Goal: Transaction & Acquisition: Book appointment/travel/reservation

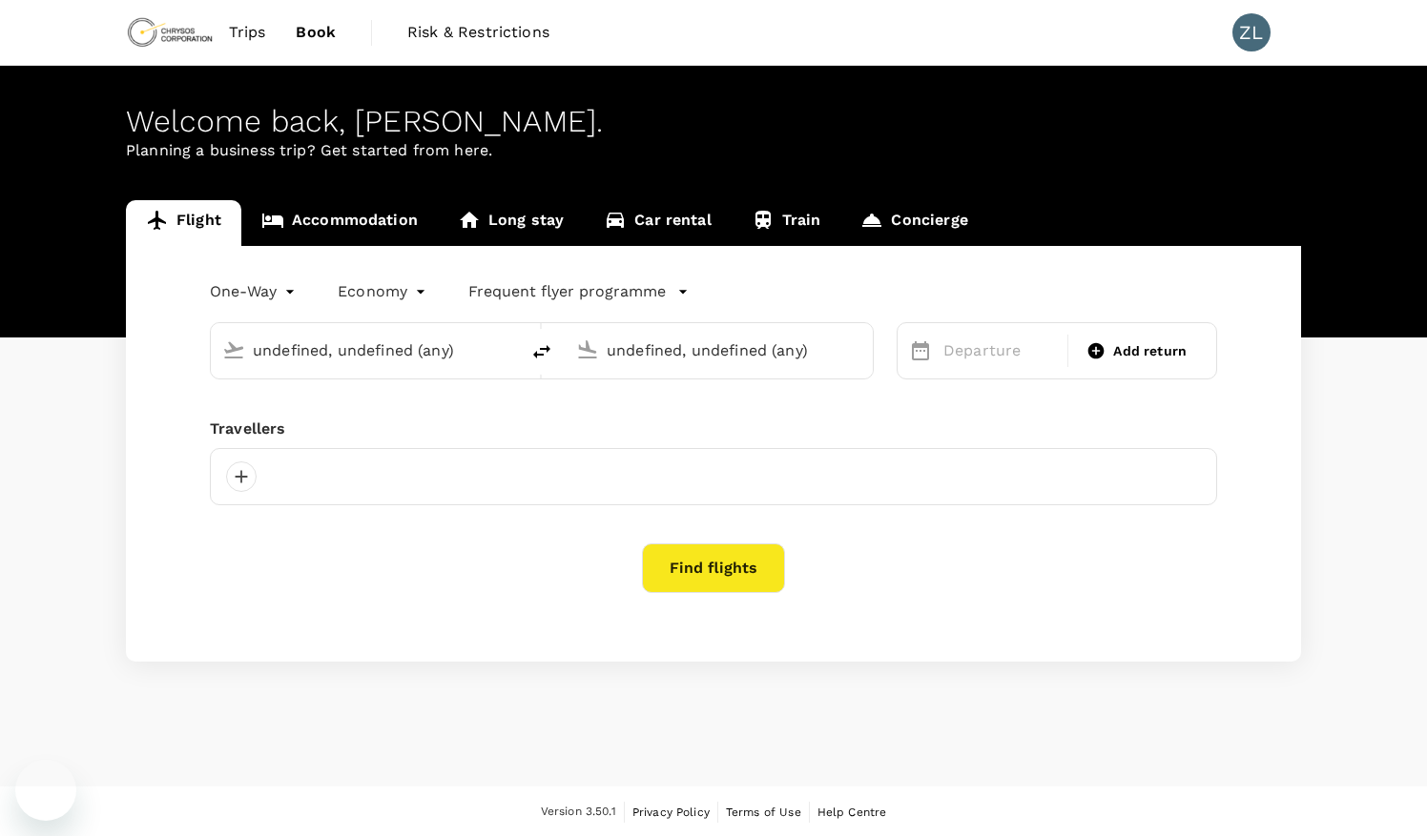
type input "Adelaide (ADL)"
type input "[GEOGRAPHIC_DATA], [GEOGRAPHIC_DATA] (any)"
click at [340, 351] on input "text" at bounding box center [366, 351] width 226 height 30
type input "Adelaide (ADL)"
type input "[GEOGRAPHIC_DATA], [GEOGRAPHIC_DATA] (any)"
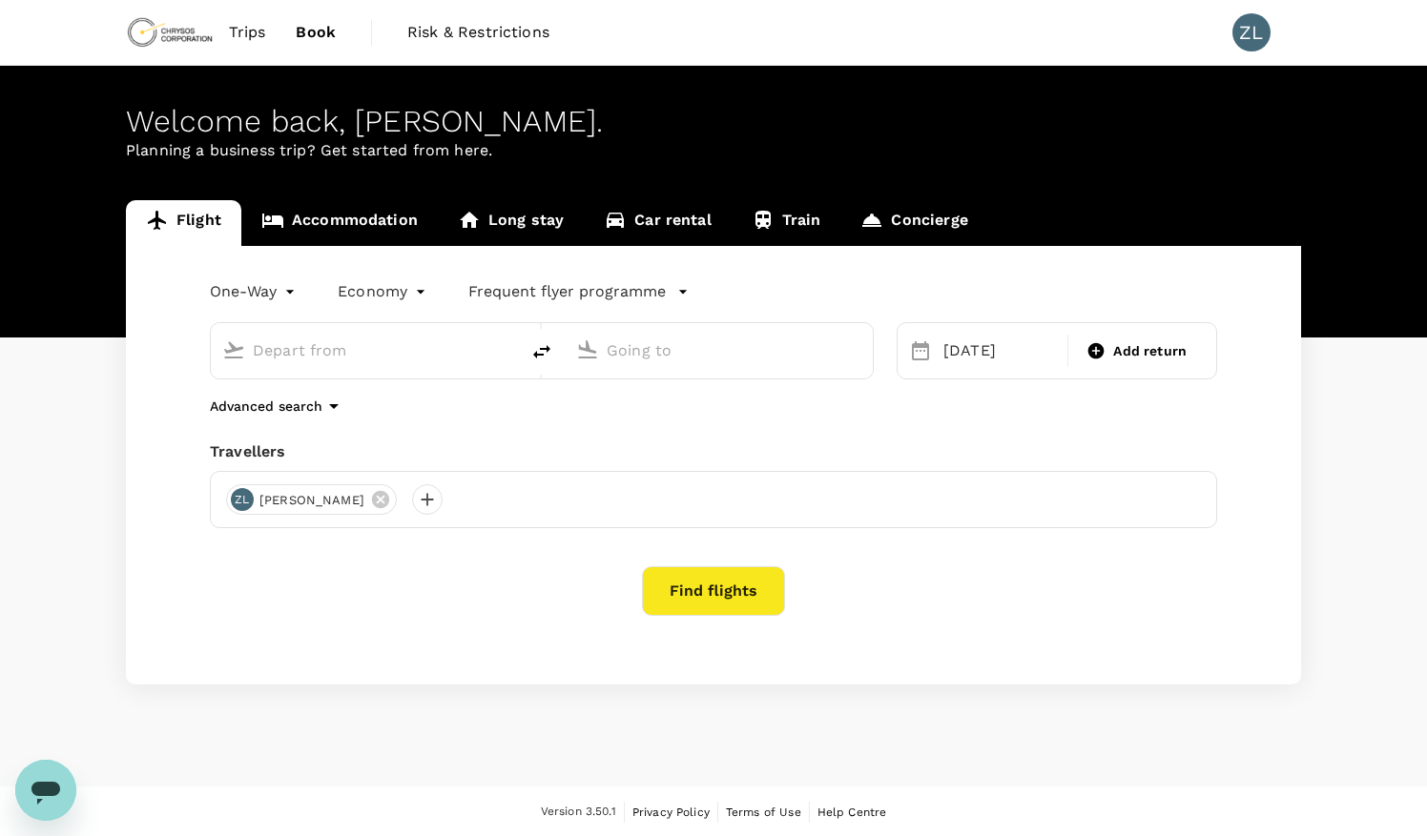
type input "Adelaide (ADL)"
click at [717, 352] on input "[GEOGRAPHIC_DATA], [GEOGRAPHIC_DATA] (any)" at bounding box center [719, 351] width 226 height 30
click at [698, 430] on p "Nanjing Lukou Intl" at bounding box center [747, 425] width 334 height 19
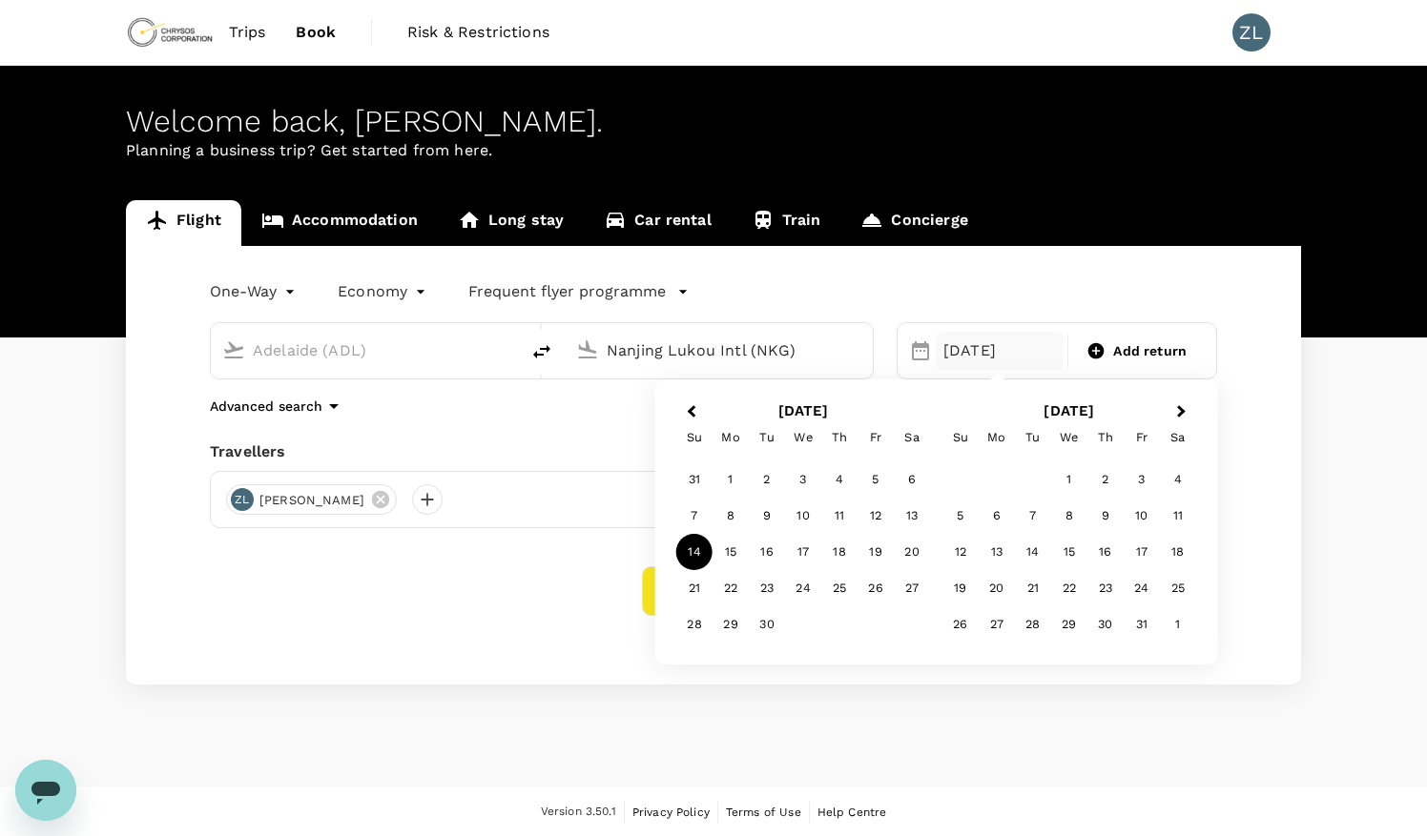
type input "Nanjing Lukou Intl (NKG)"
click at [699, 554] on div "14" at bounding box center [694, 552] width 36 height 36
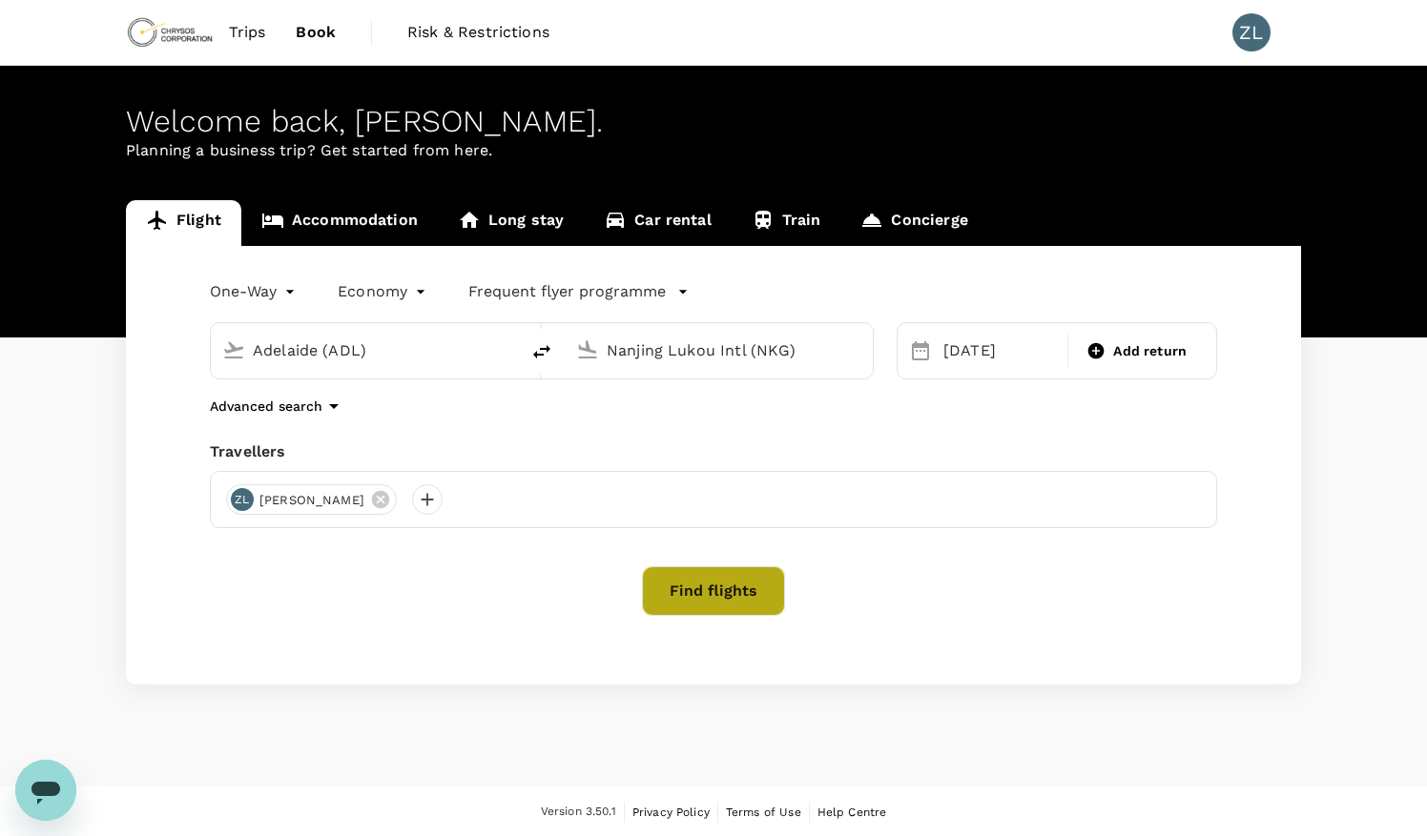
click at [709, 600] on button "Find flights" at bounding box center [713, 591] width 143 height 50
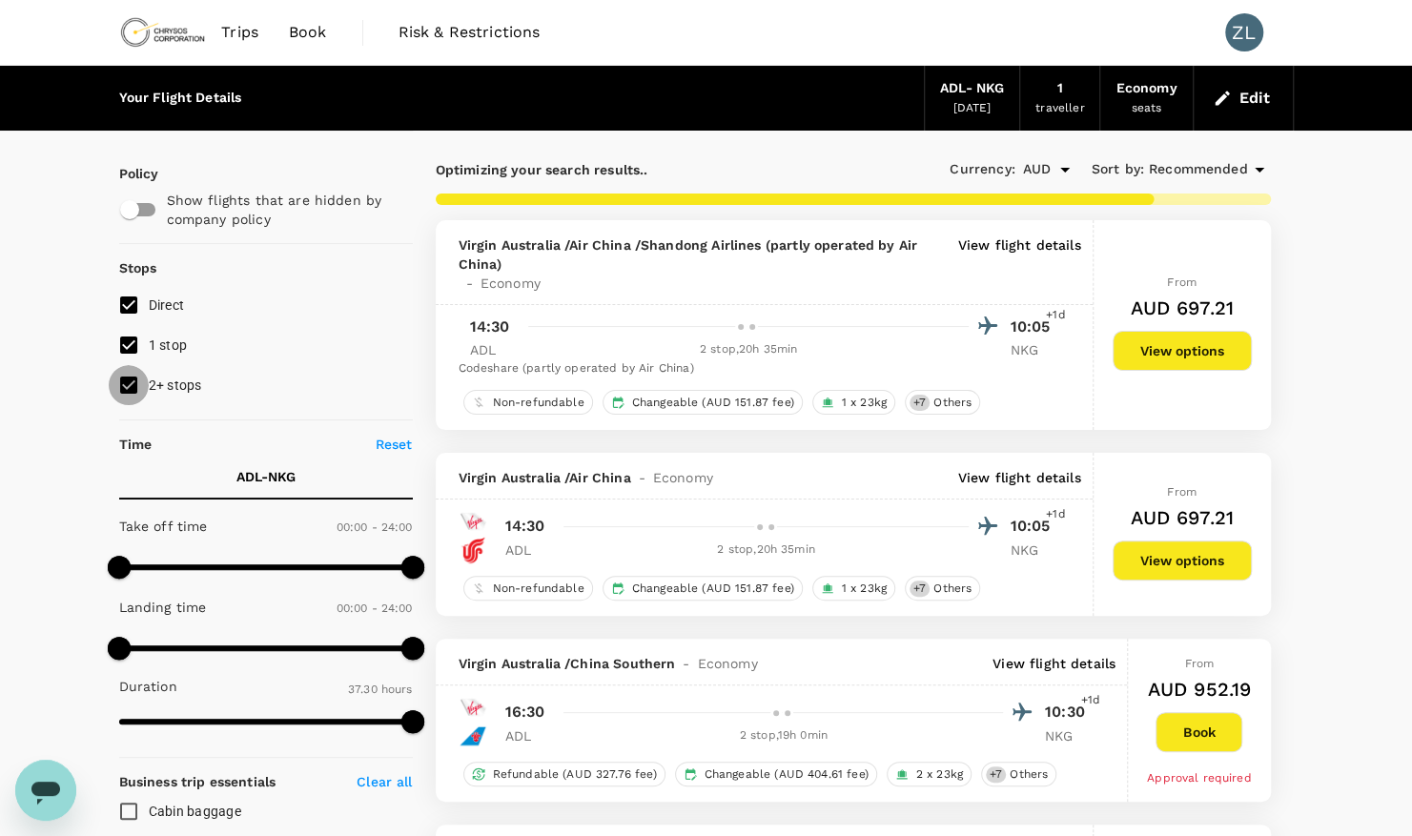
click at [131, 387] on input "2+ stops" at bounding box center [129, 385] width 40 height 40
checkbox input "false"
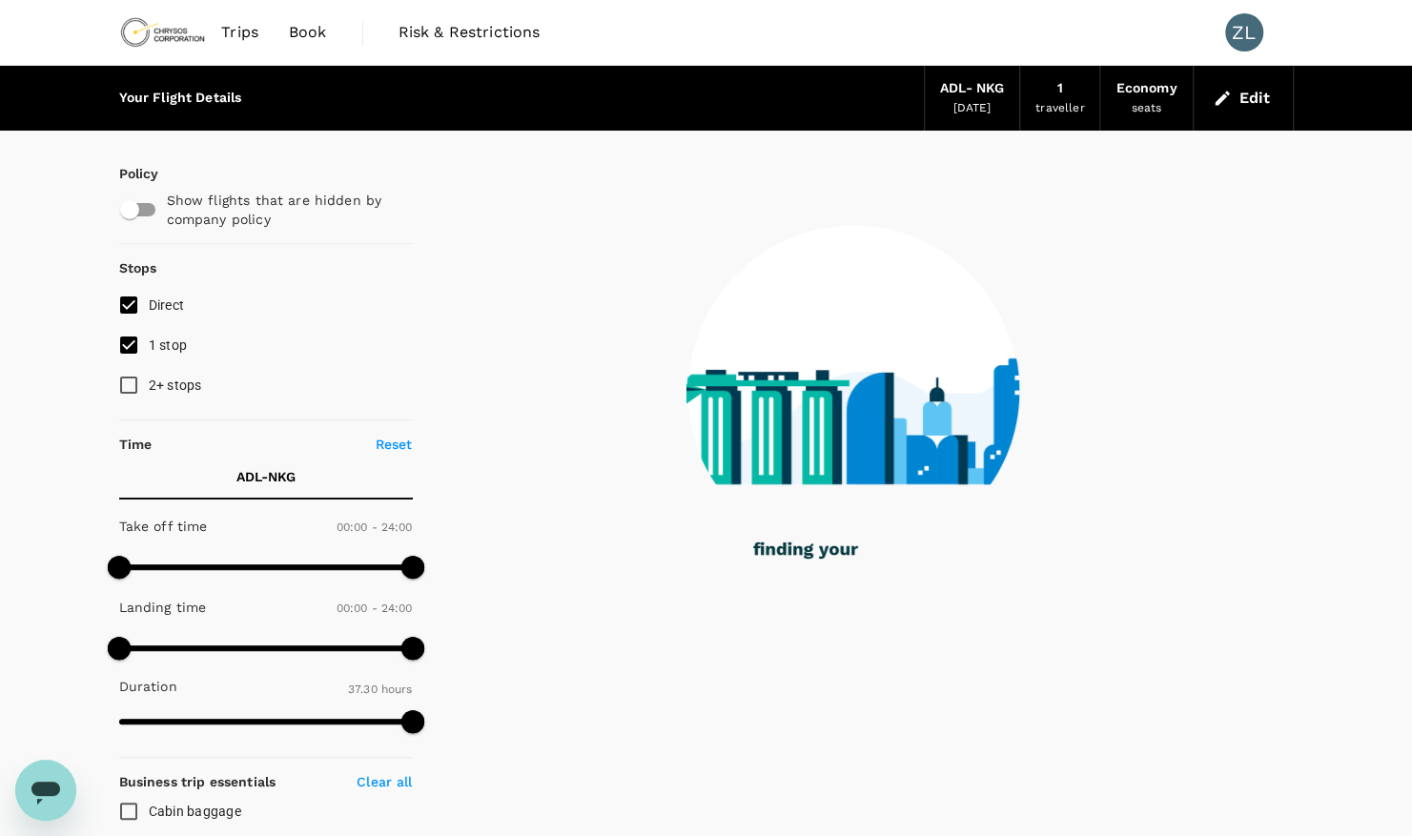
type input "2640"
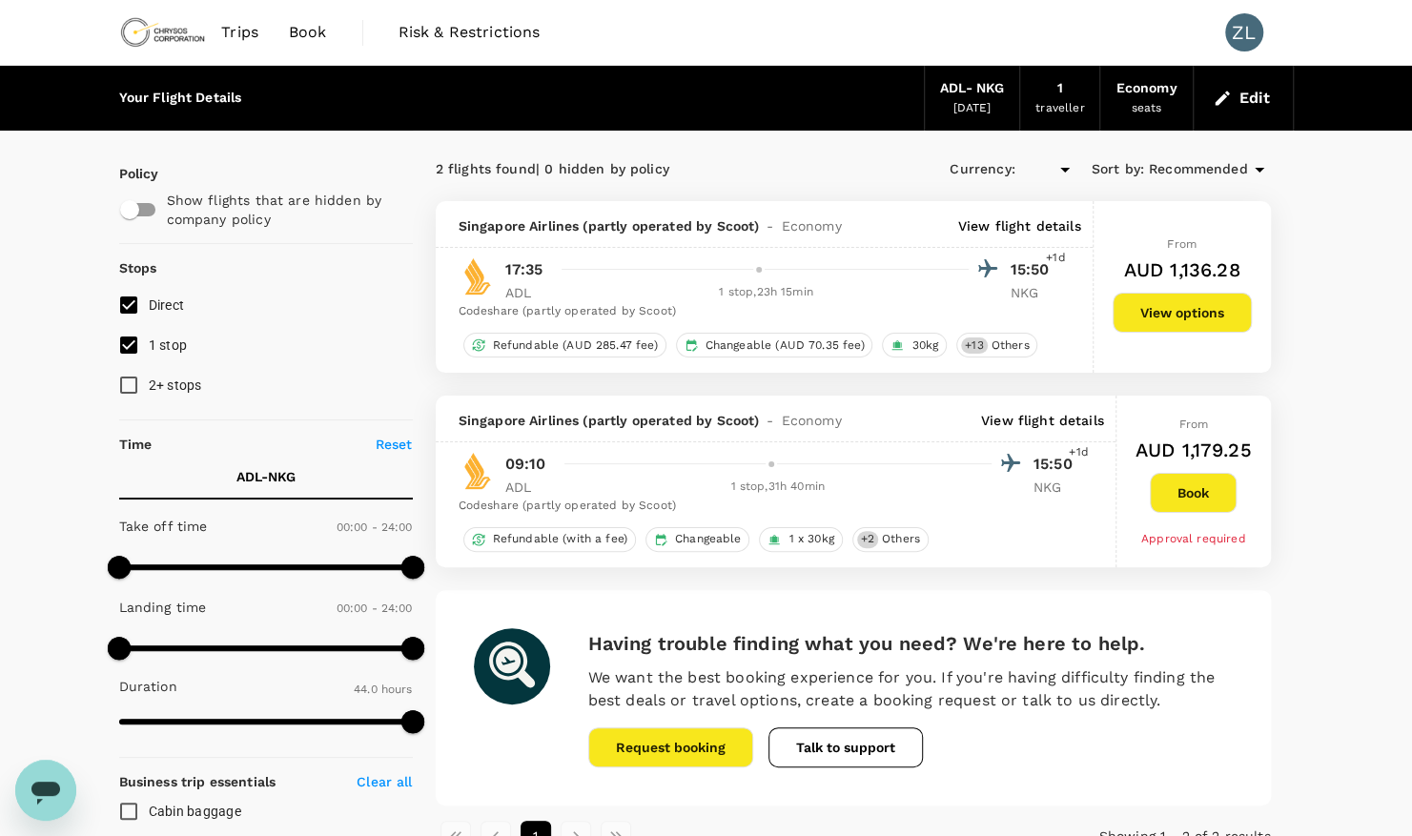
type input "AUD"
click at [1041, 229] on p "View flight details" at bounding box center [1019, 225] width 123 height 19
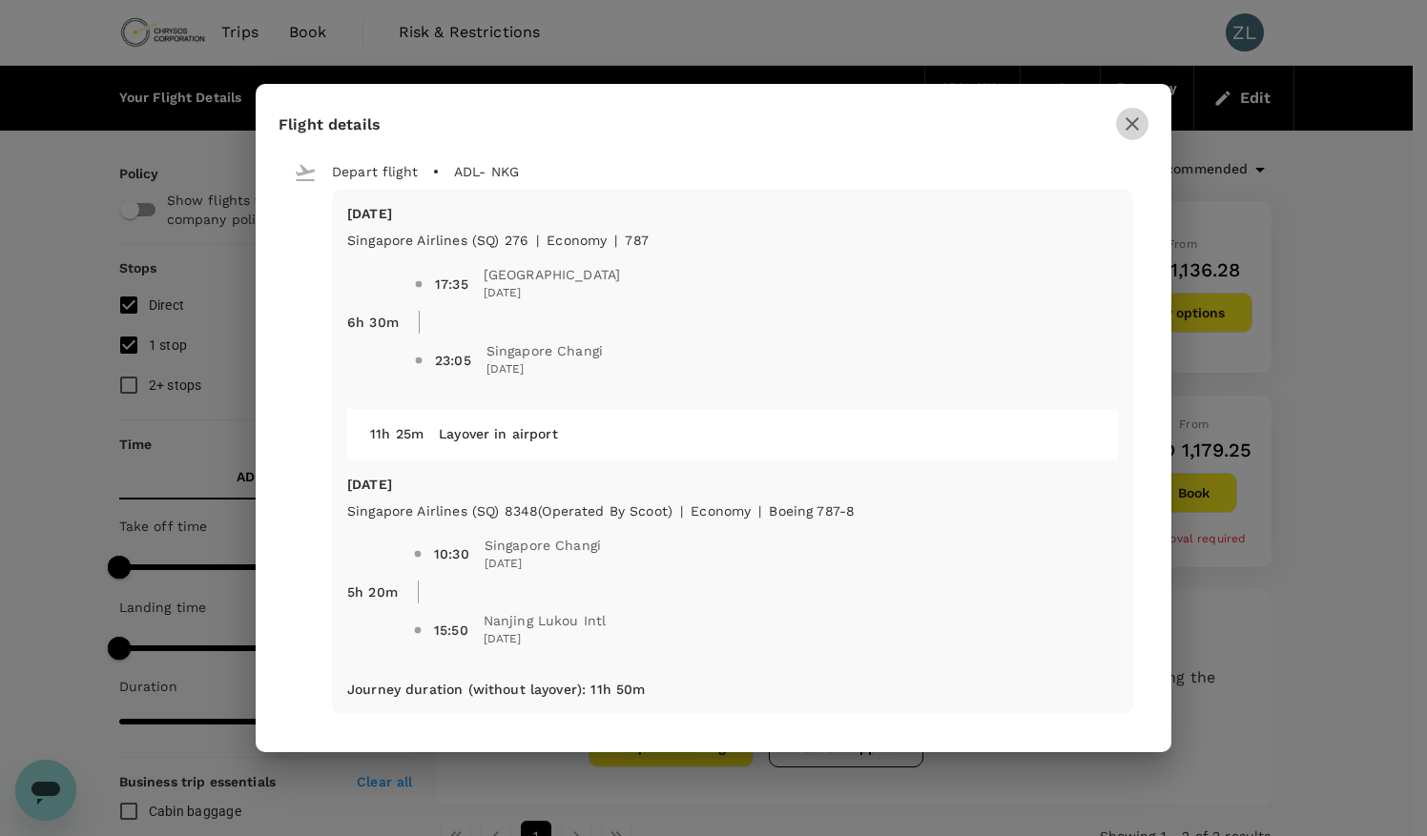
click at [1131, 124] on icon "button" at bounding box center [1131, 123] width 13 height 13
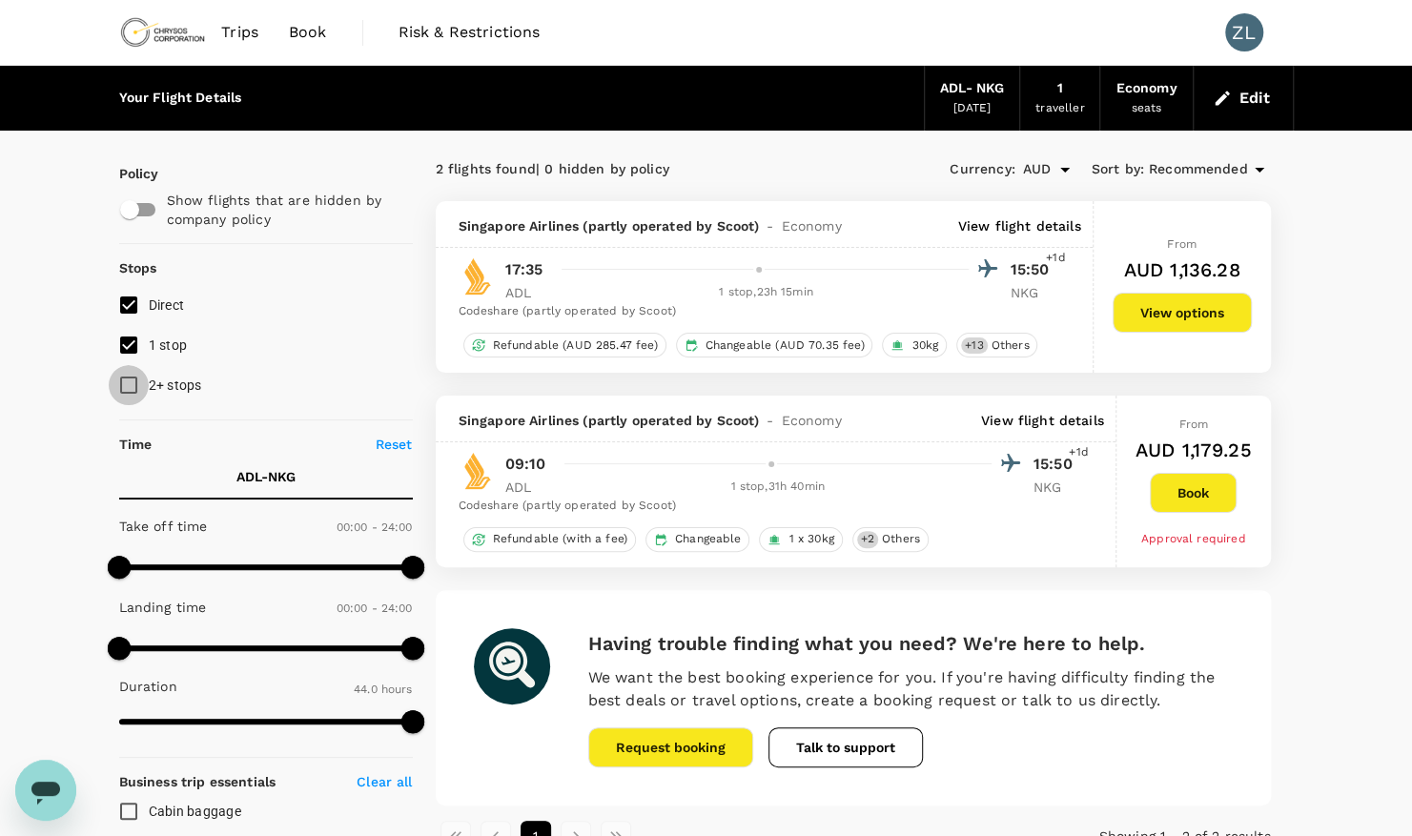
click at [127, 385] on input "2+ stops" at bounding box center [129, 385] width 40 height 40
checkbox input "true"
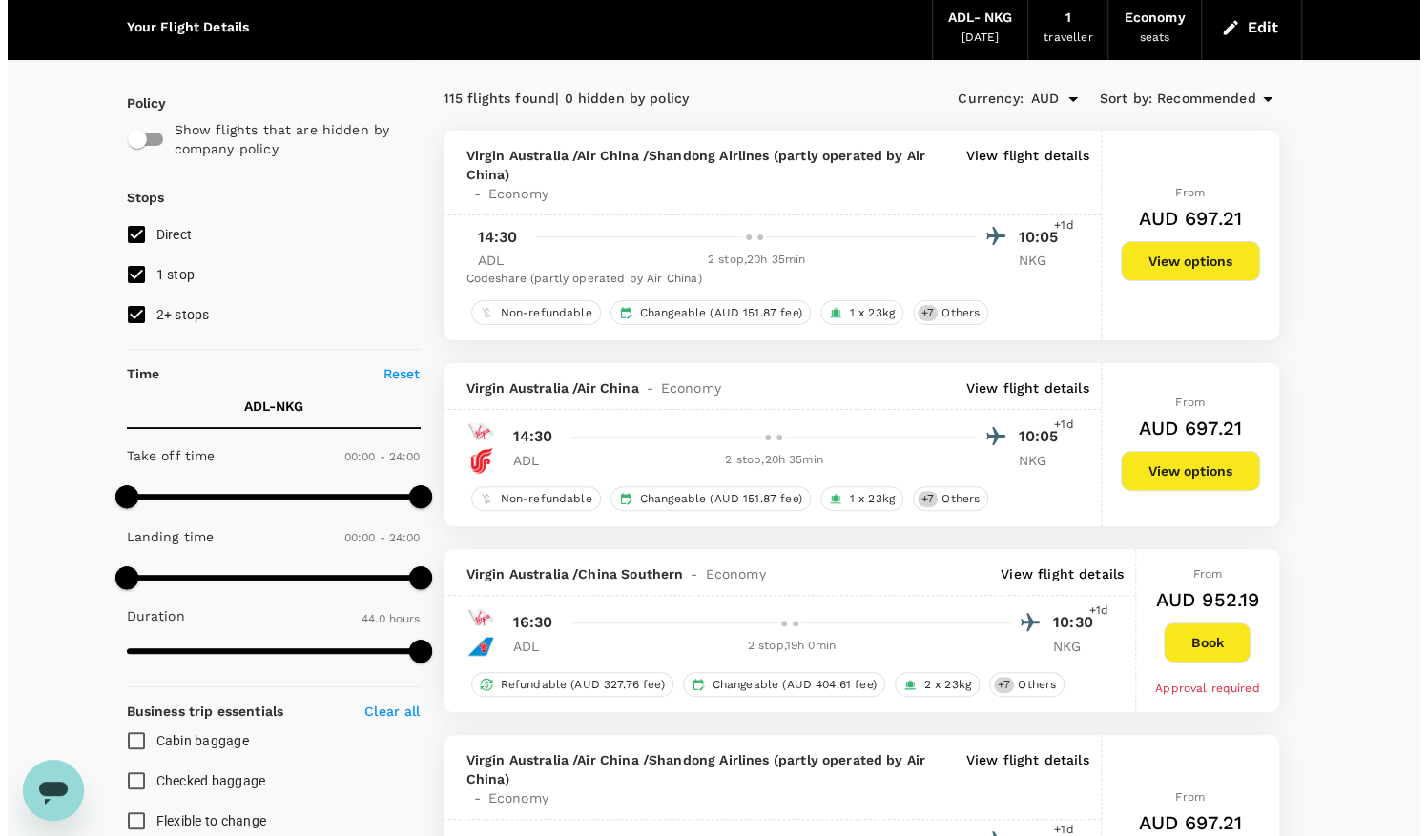
scroll to position [95, 0]
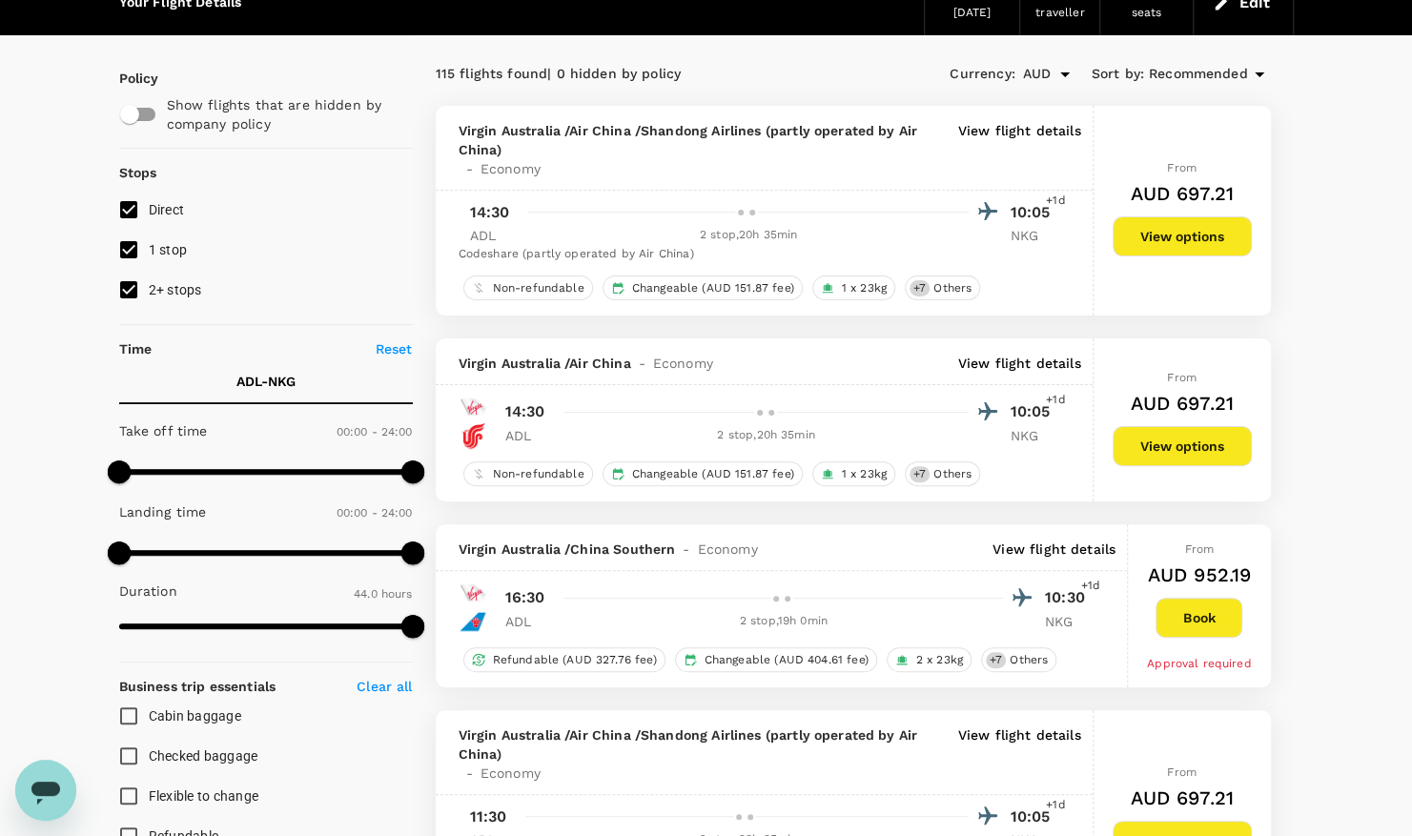
click at [1037, 133] on p "View flight details" at bounding box center [1019, 149] width 123 height 57
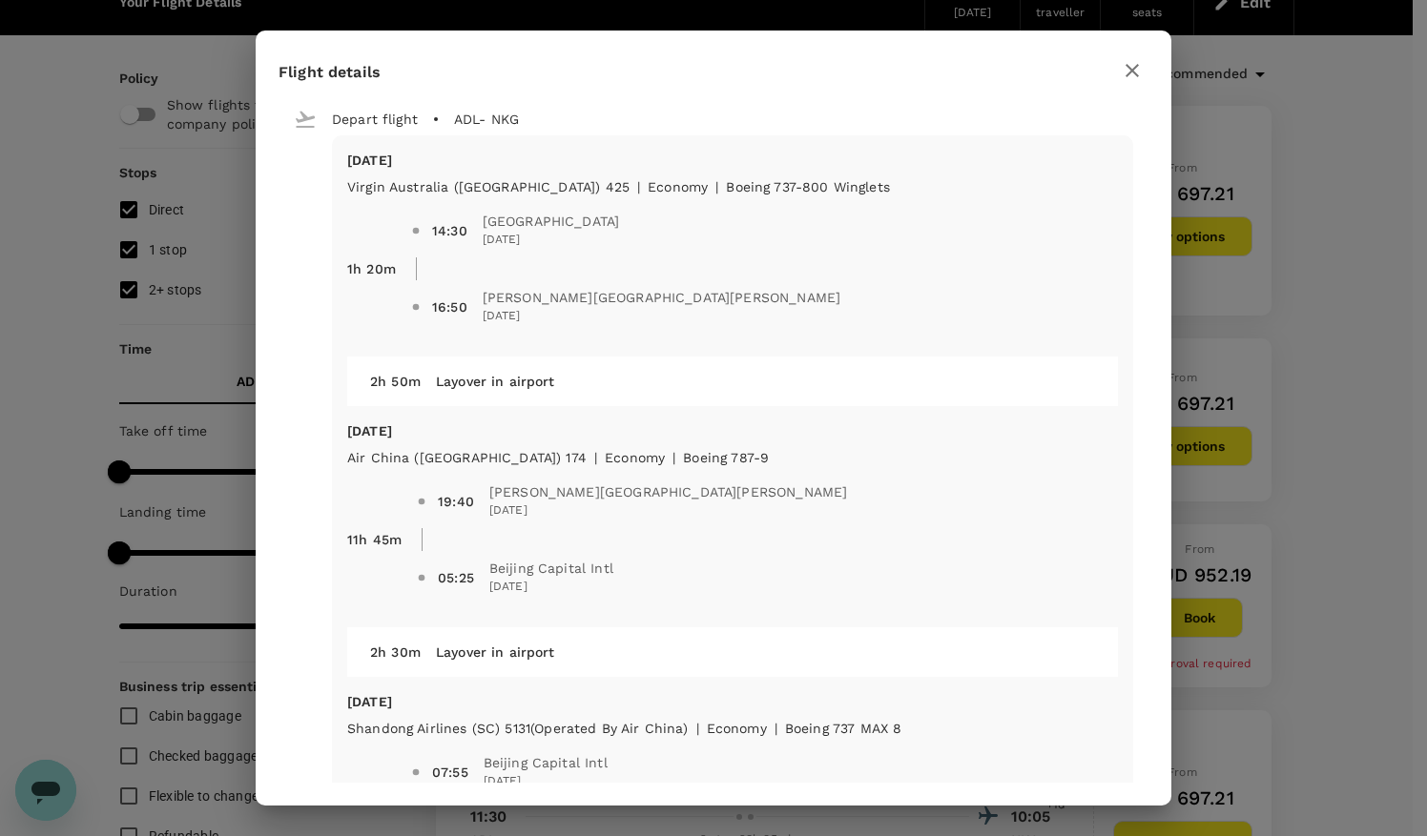
drag, startPoint x: 1139, startPoint y: 67, endPoint x: 1011, endPoint y: 318, distance: 282.3
click at [1011, 318] on div "Flight details Depart flight ADL - NKG [DATE] Virgin [GEOGRAPHIC_DATA] ([GEOGRA…" at bounding box center [713, 418] width 915 height 775
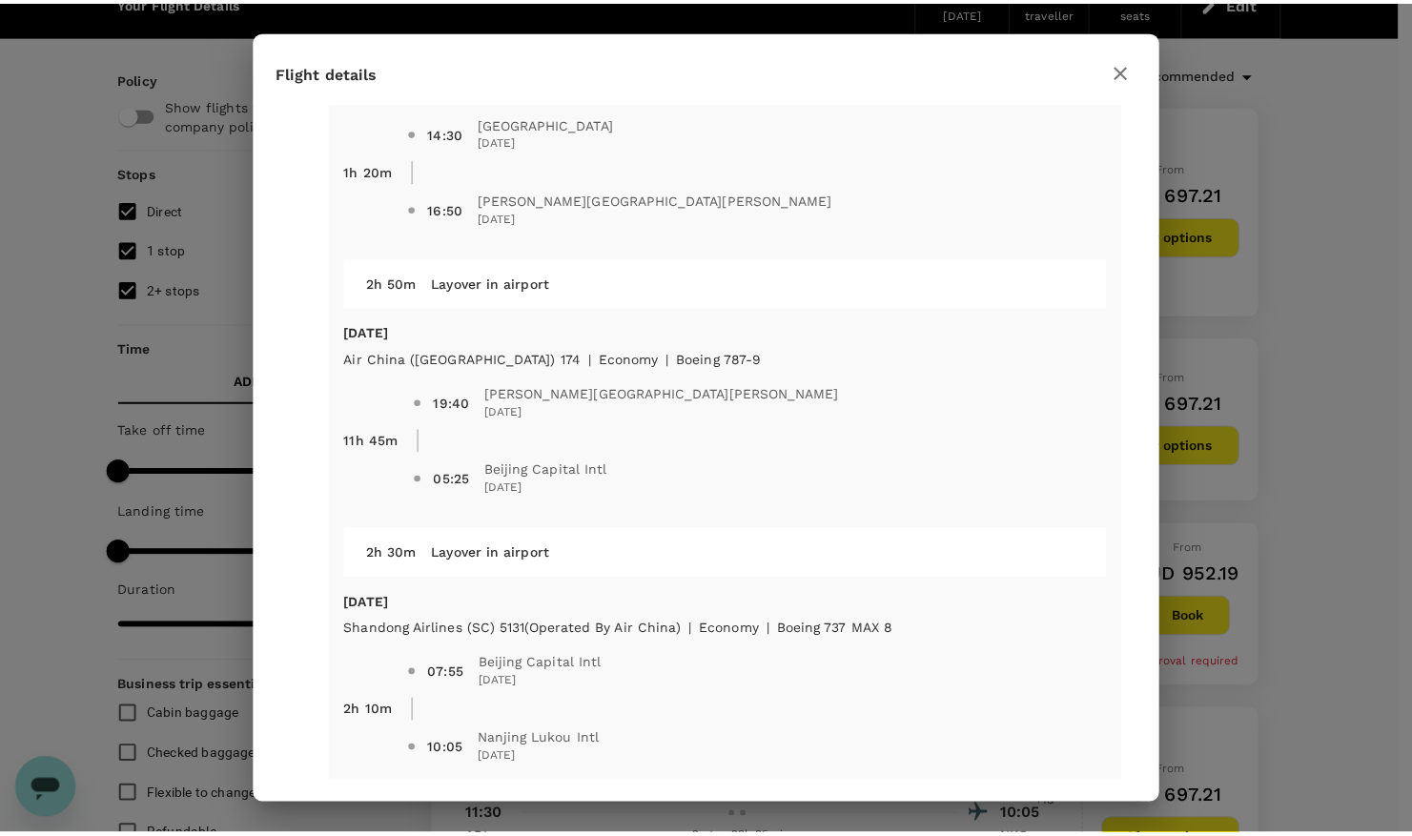
scroll to position [164, 0]
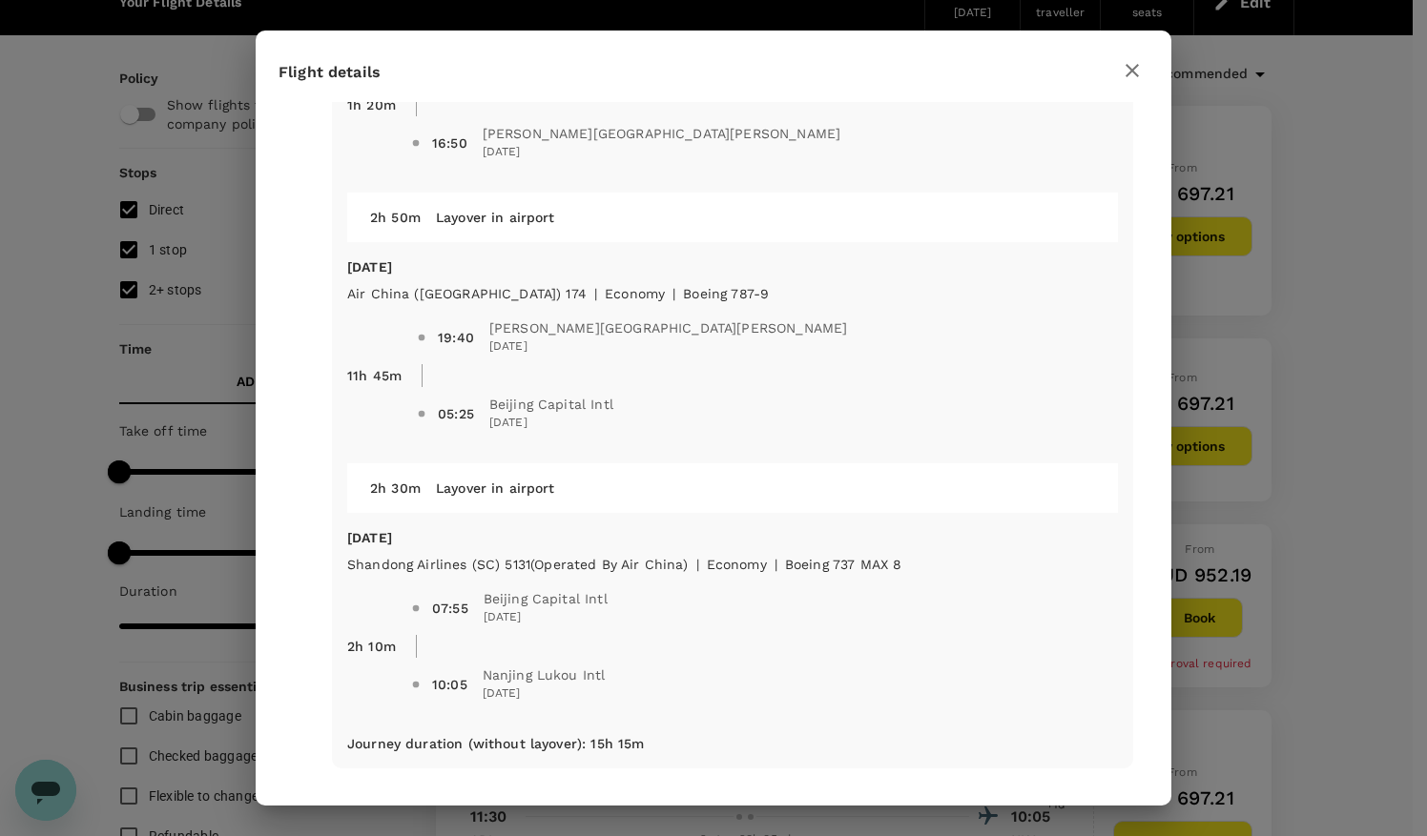
click at [1138, 67] on icon "button" at bounding box center [1131, 70] width 23 height 23
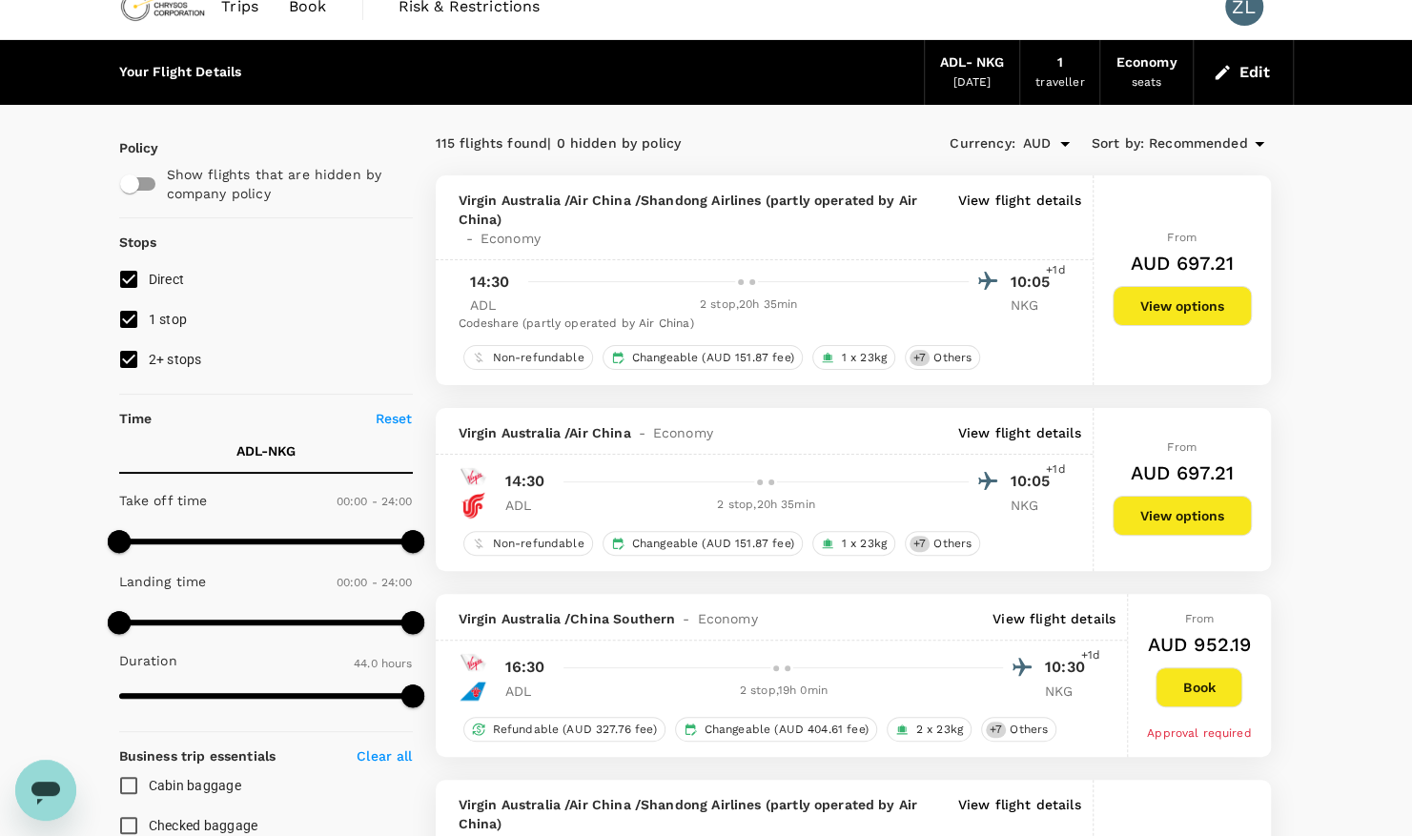
scroll to position [0, 0]
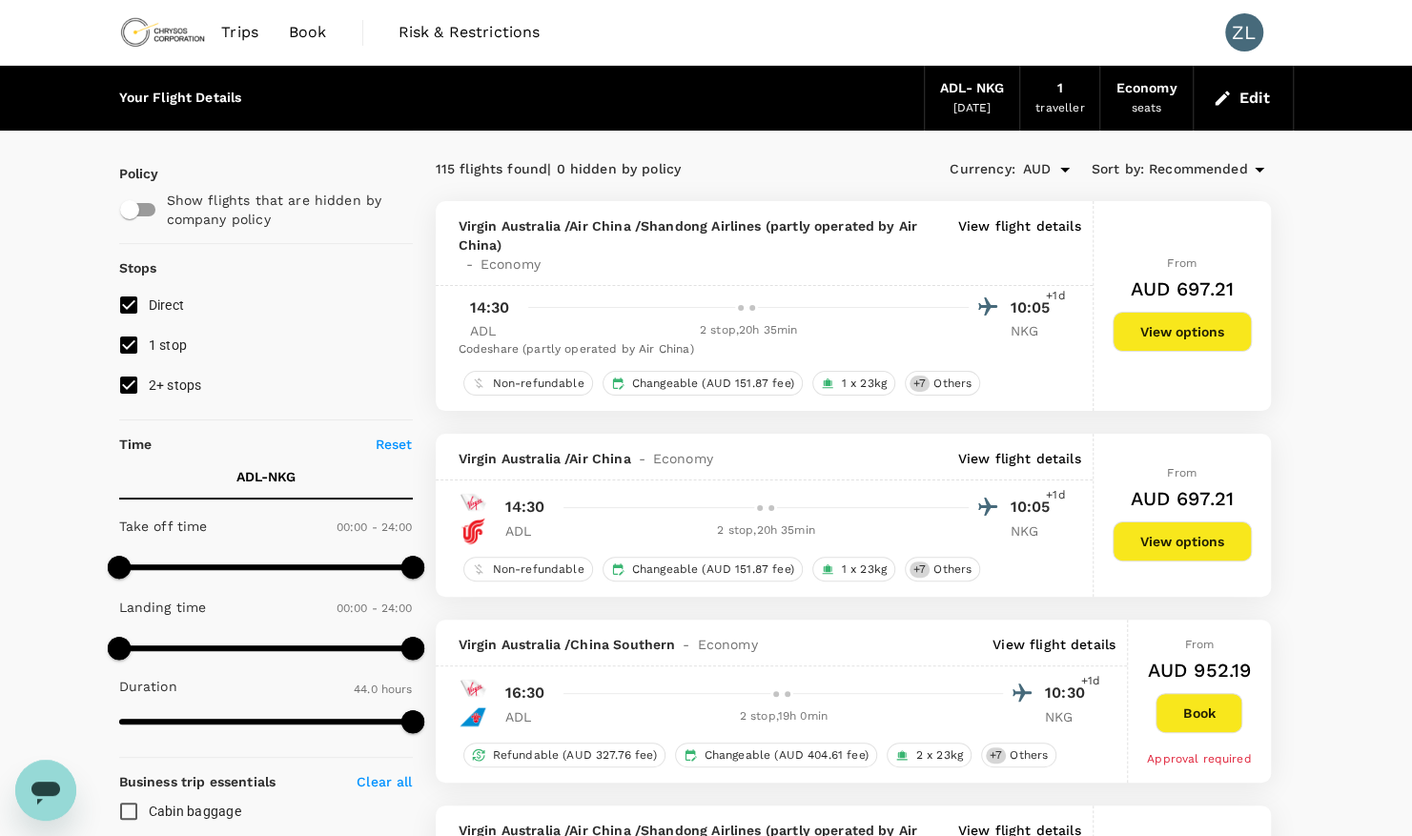
click at [1022, 222] on p "View flight details" at bounding box center [1019, 244] width 123 height 57
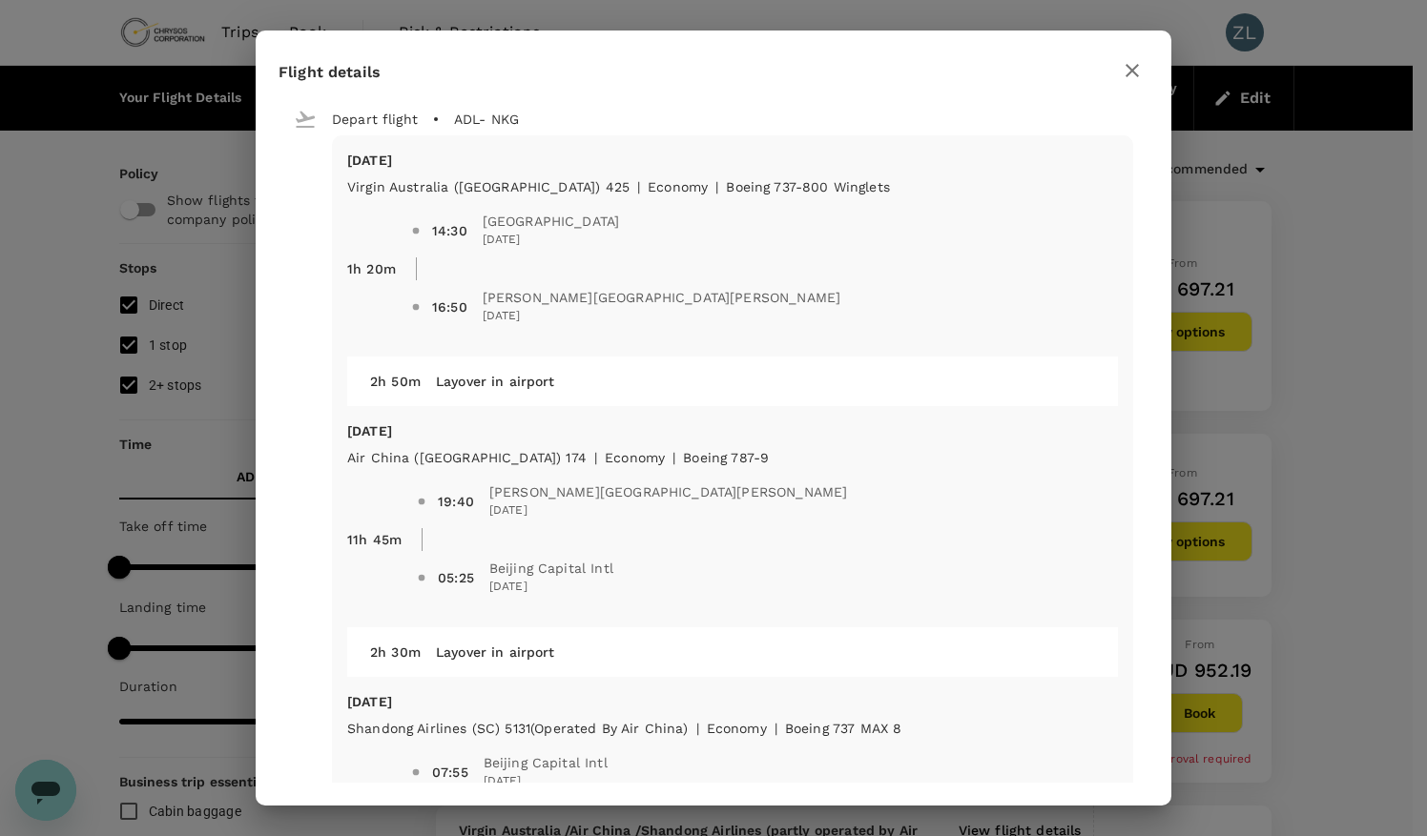
click at [1135, 73] on icon "button" at bounding box center [1131, 70] width 13 height 13
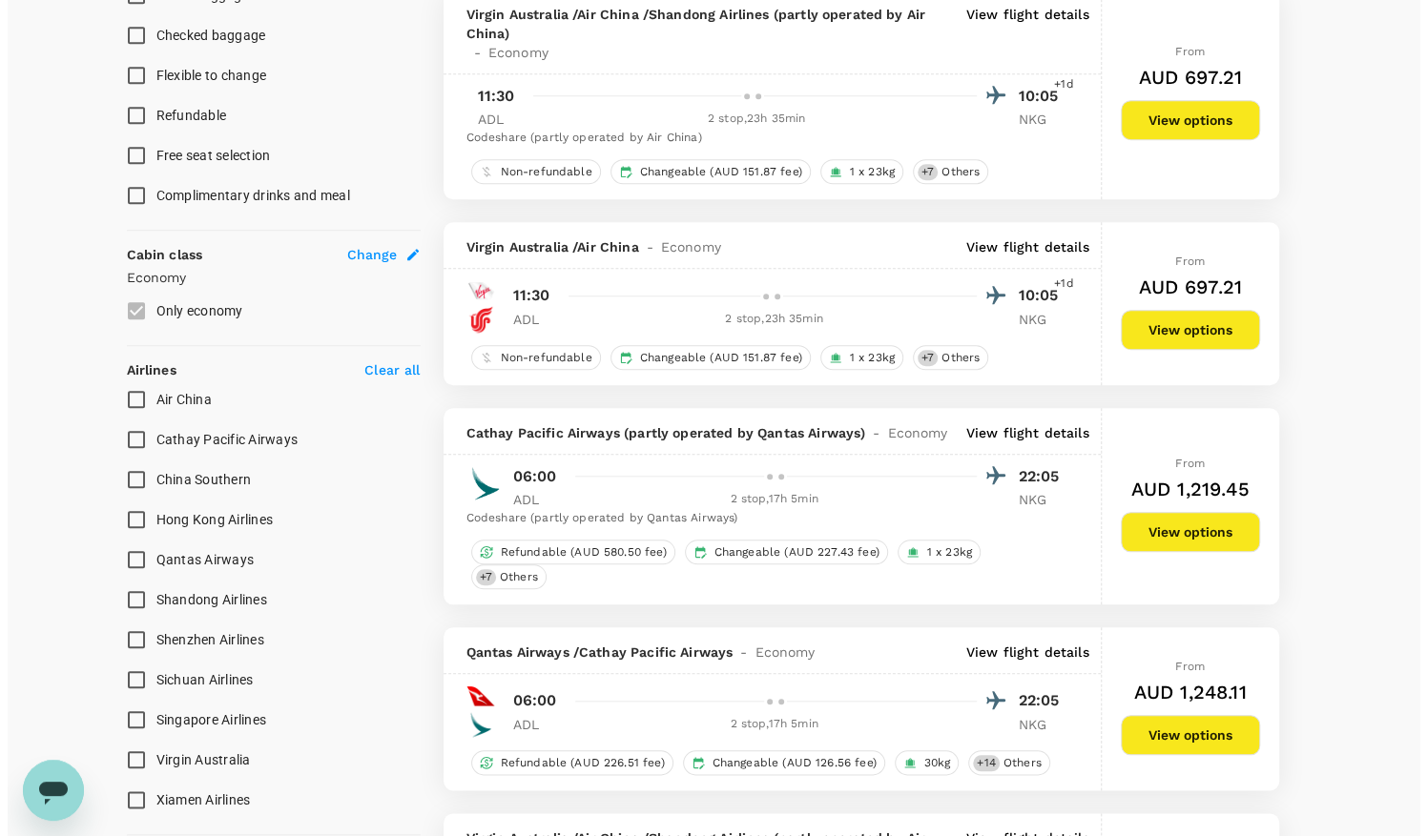
scroll to position [858, 0]
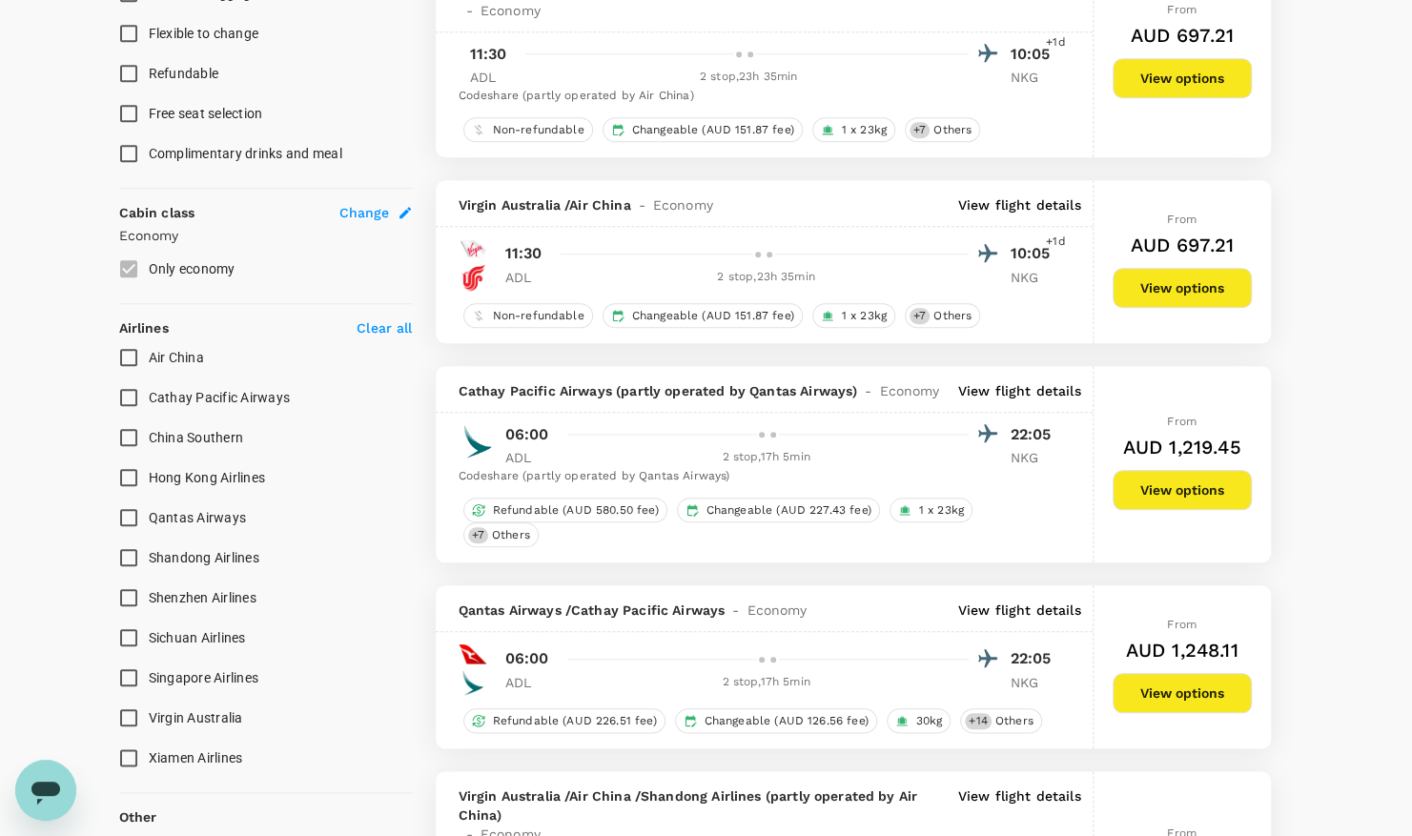
click at [1011, 382] on p "View flight details" at bounding box center [1019, 390] width 123 height 19
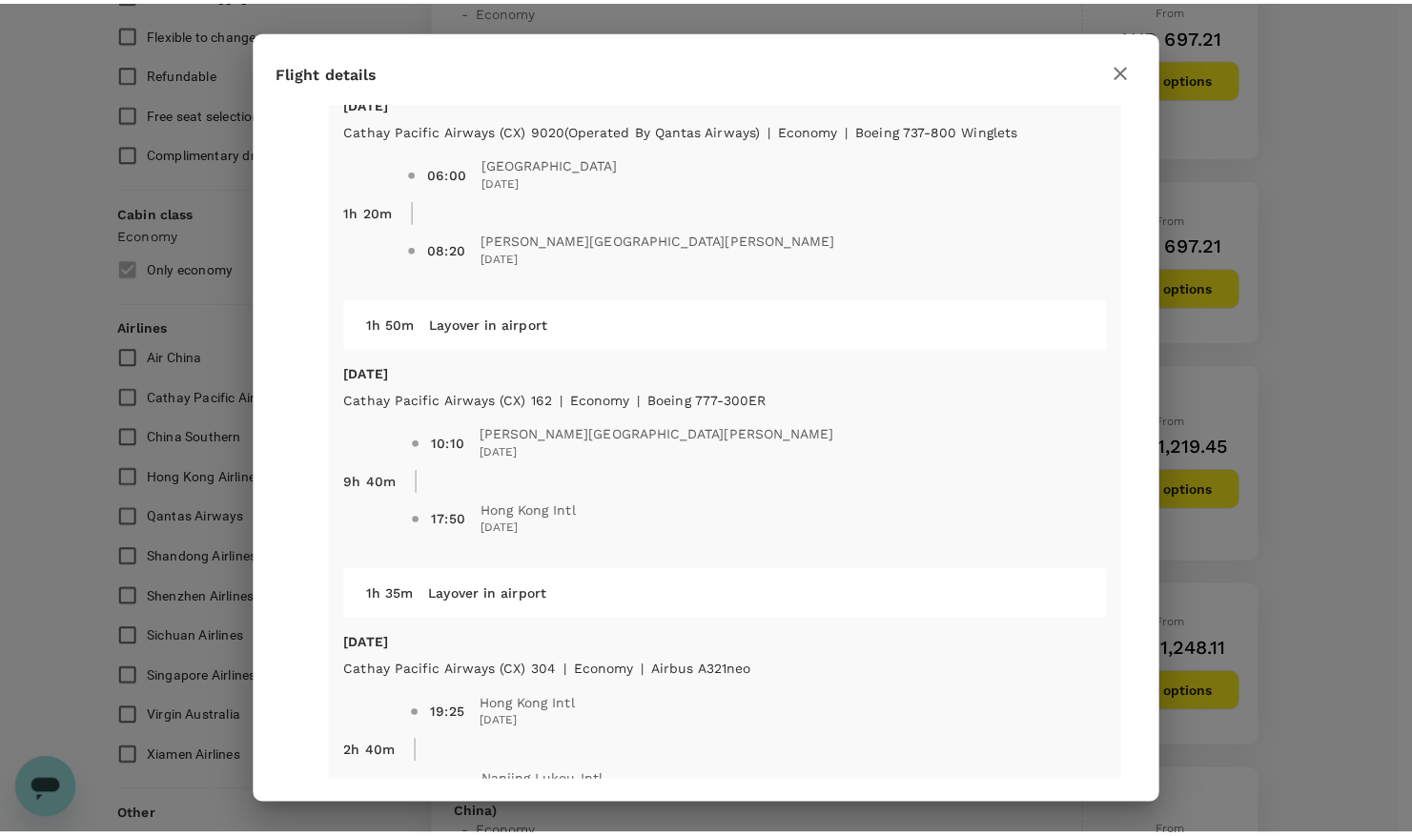
scroll to position [0, 0]
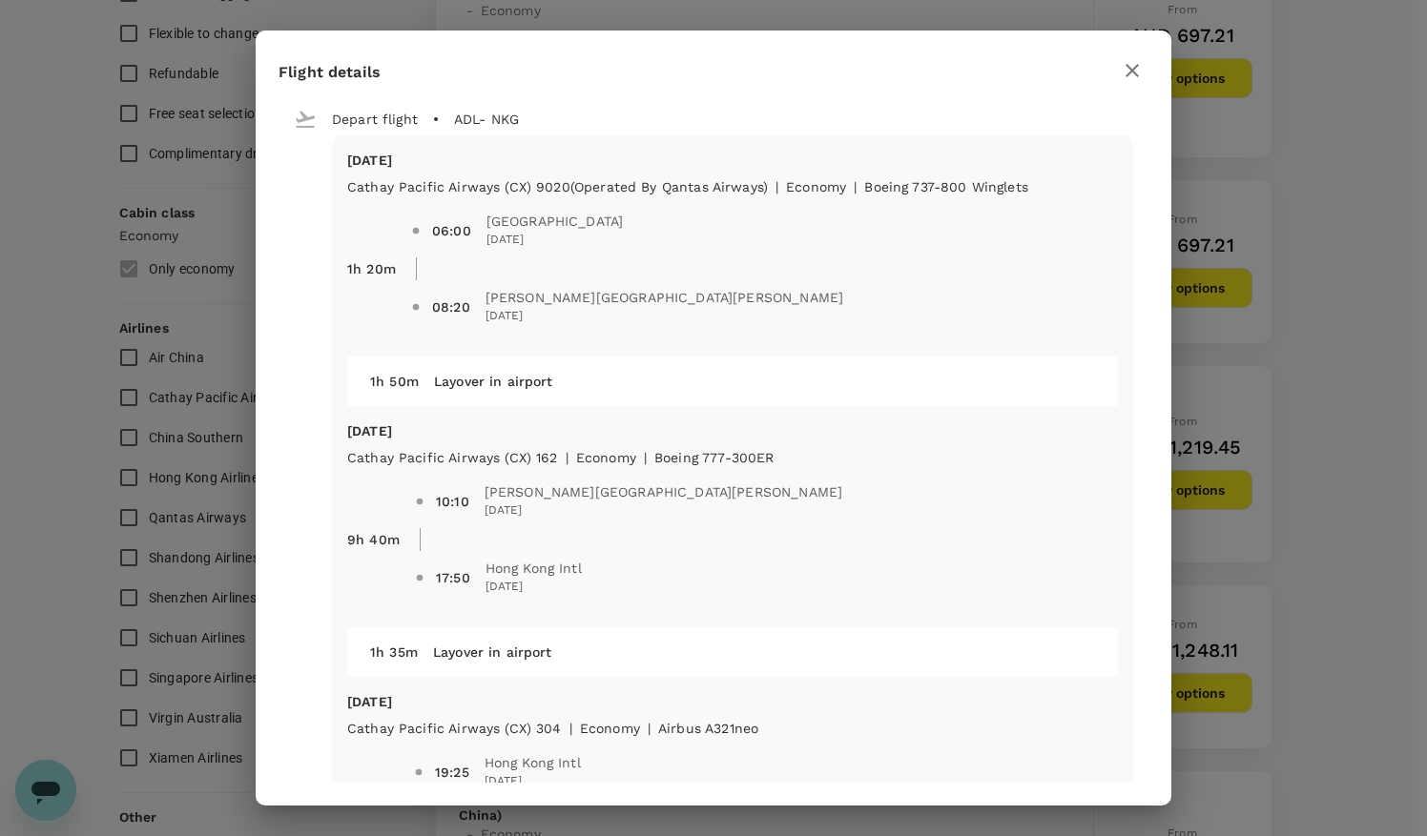
click at [1138, 68] on icon "button" at bounding box center [1131, 70] width 23 height 23
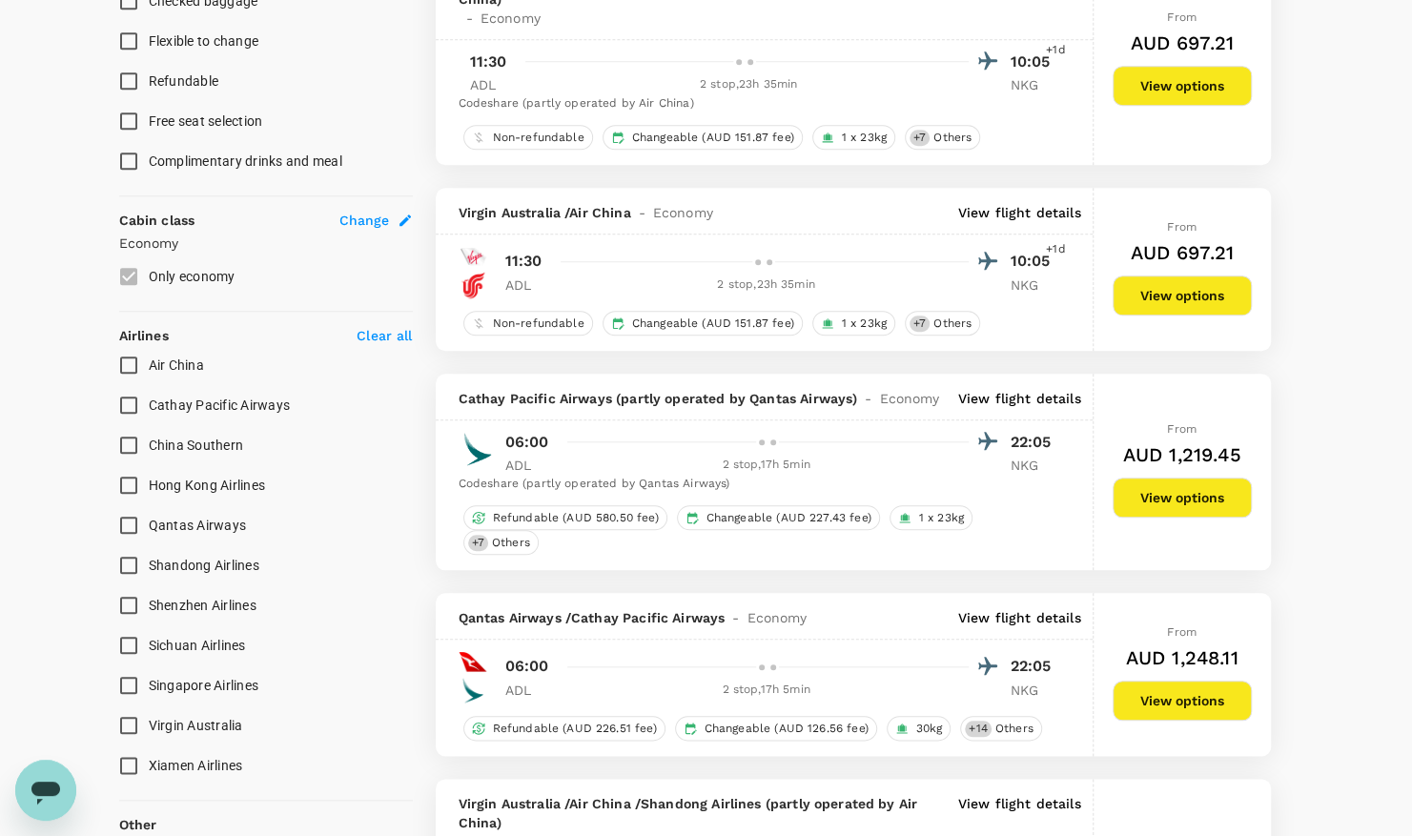
scroll to position [858, 0]
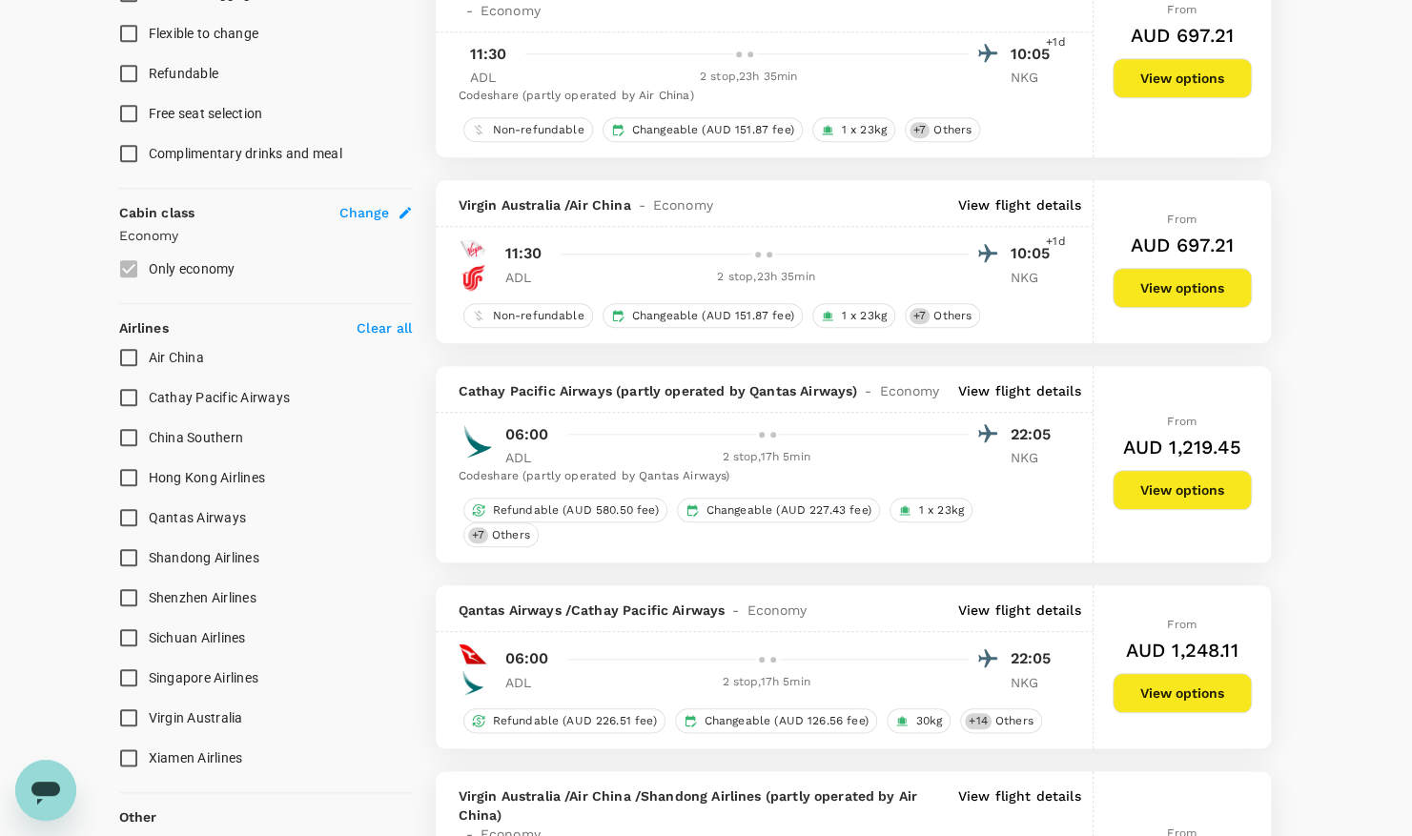
click at [194, 396] on span "Cathay Pacific Airways" at bounding box center [220, 397] width 142 height 15
click at [149, 396] on input "Cathay Pacific Airways" at bounding box center [129, 398] width 40 height 40
checkbox input "true"
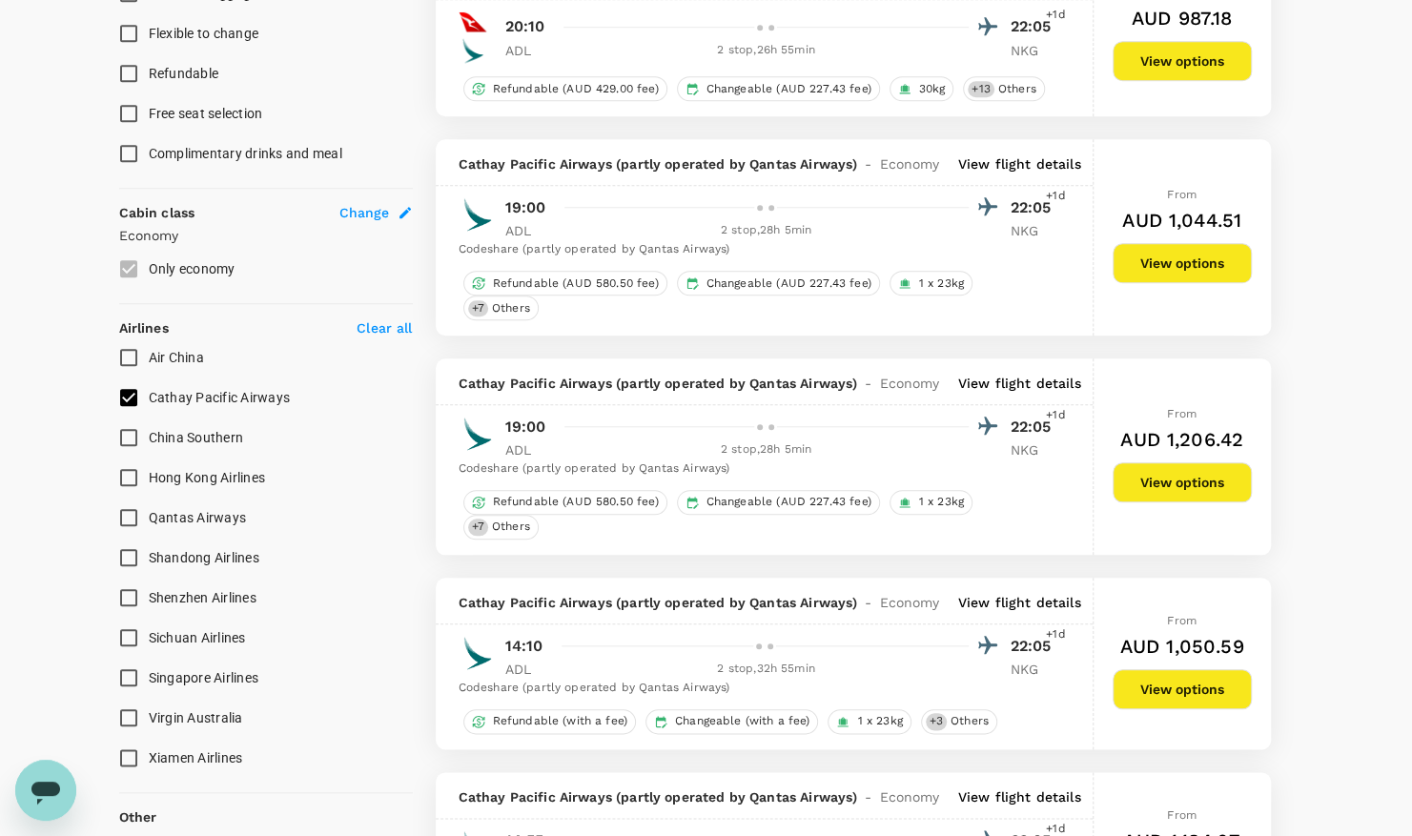
type input "AUD"
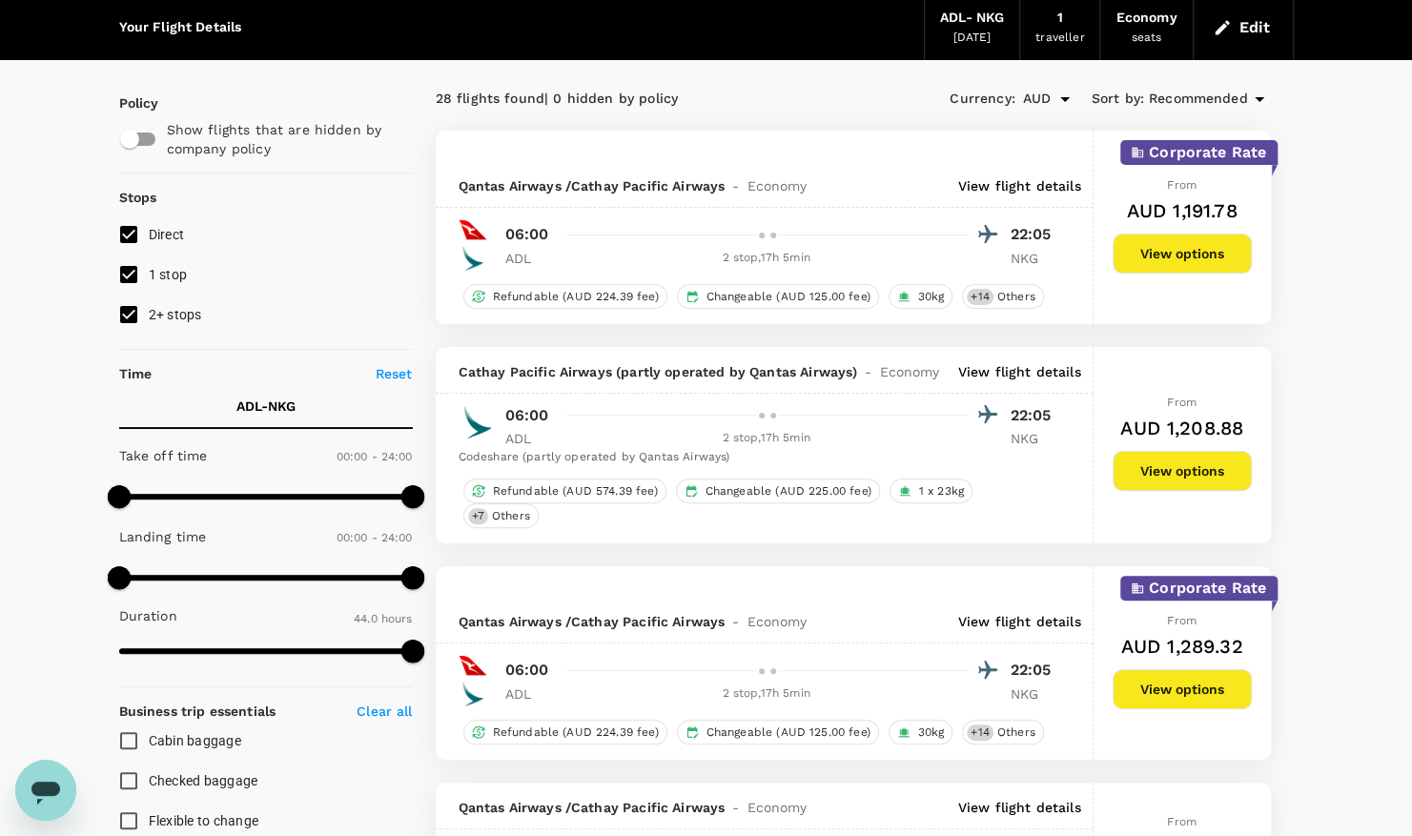
scroll to position [0, 0]
